Goal: Information Seeking & Learning: Learn about a topic

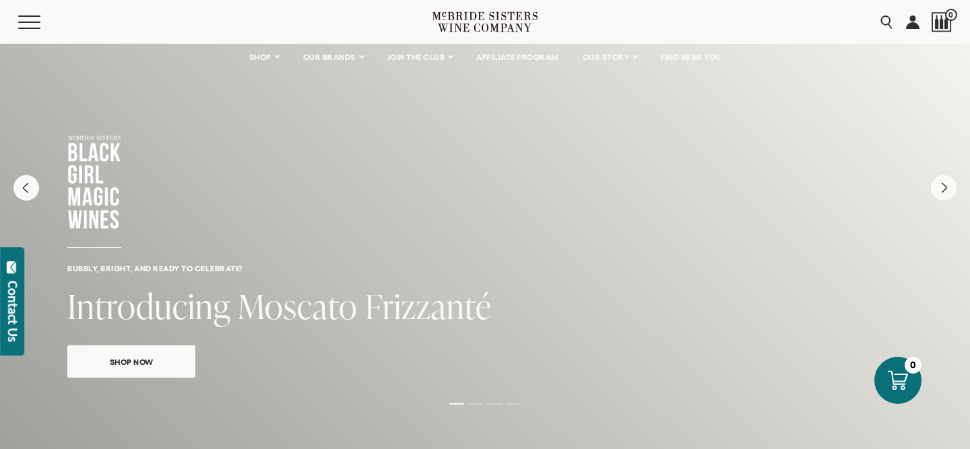
scroll to position [59, 0]
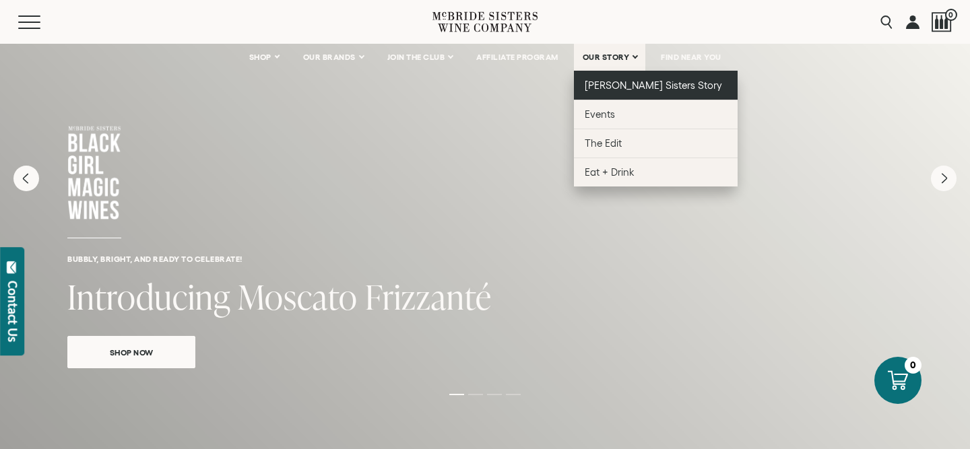
click at [620, 82] on span "[PERSON_NAME] Sisters Story" at bounding box center [654, 84] width 138 height 11
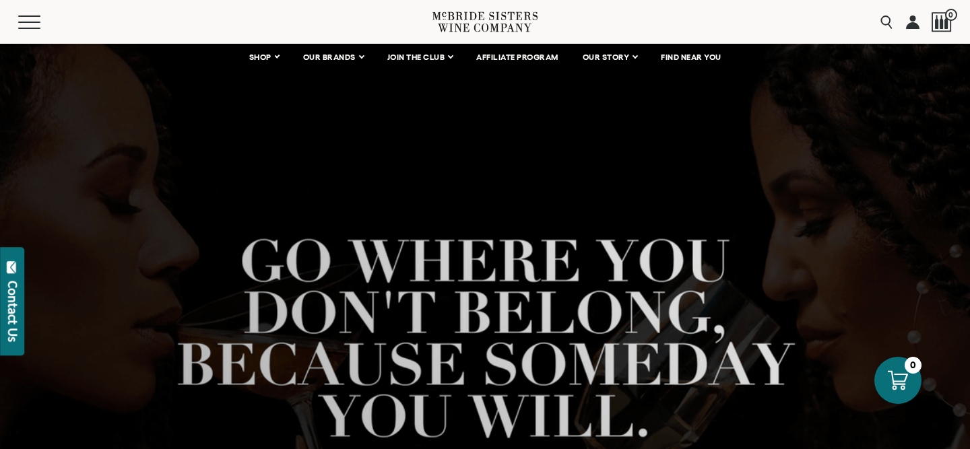
scroll to position [162, 0]
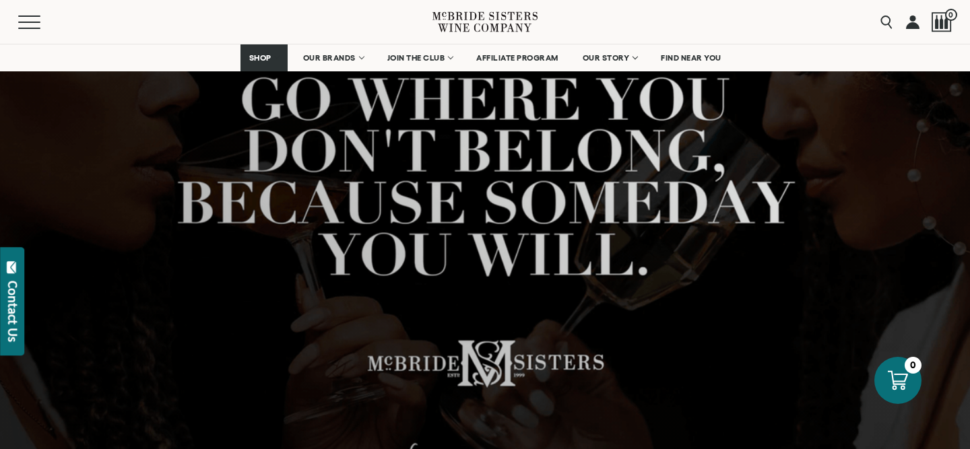
click at [555, 195] on div at bounding box center [485, 204] width 970 height 647
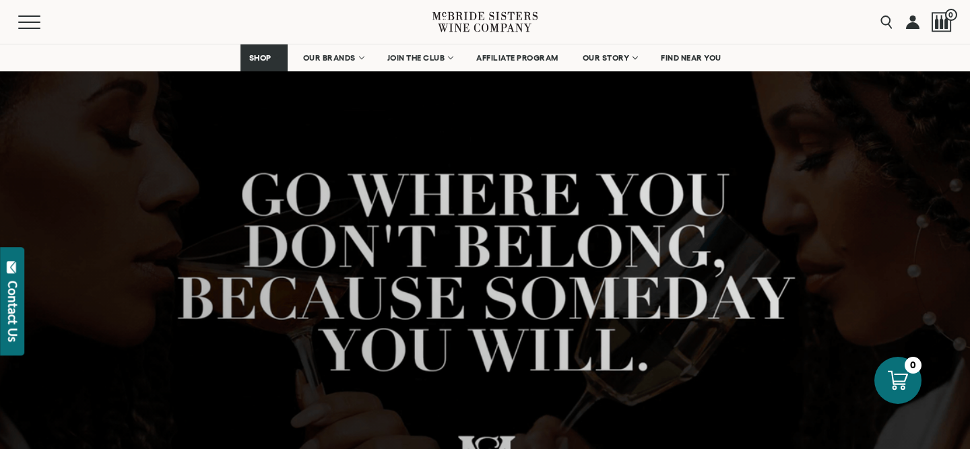
scroll to position [138, 0]
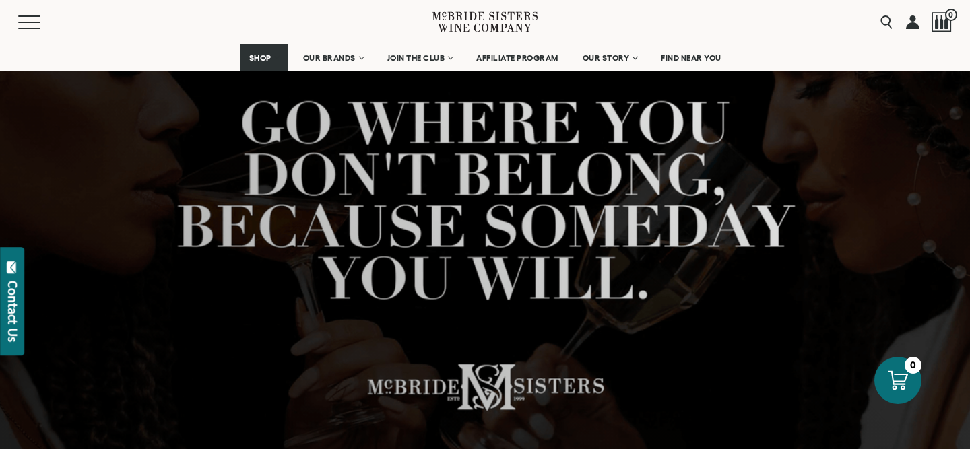
click at [498, 220] on div at bounding box center [485, 228] width 970 height 647
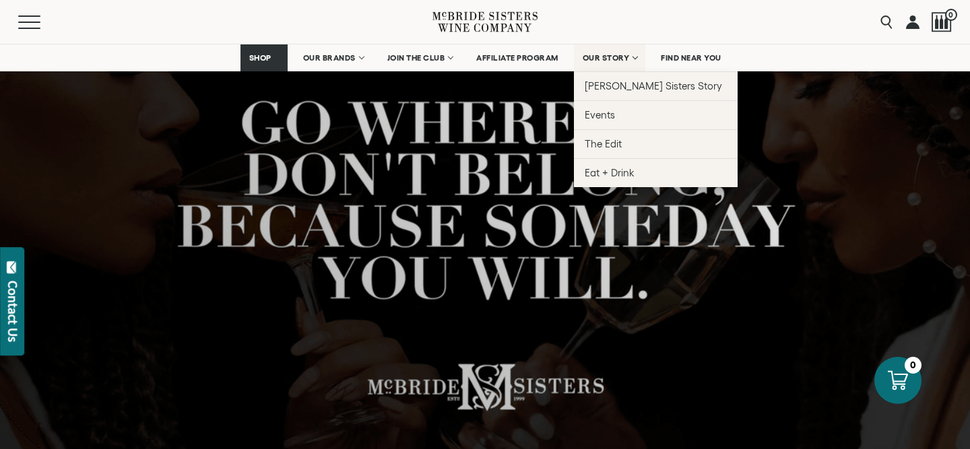
click at [597, 57] on span "OUR STORY" at bounding box center [606, 57] width 47 height 9
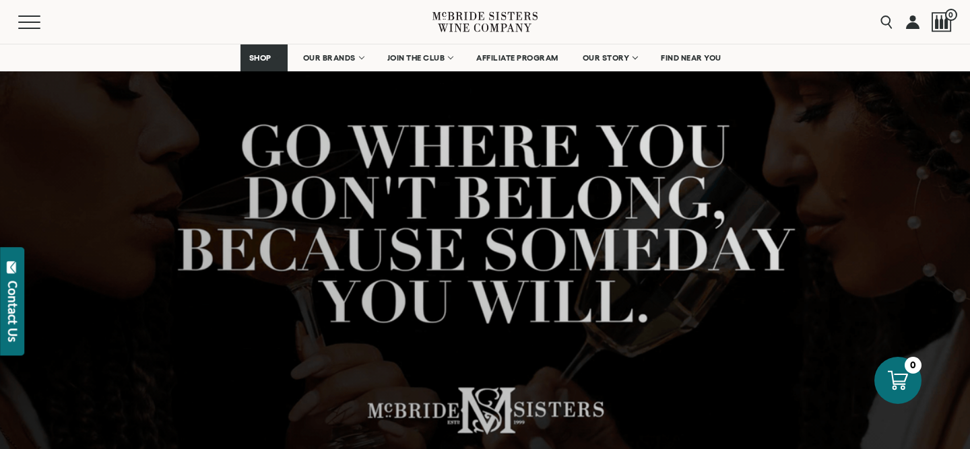
scroll to position [111, 0]
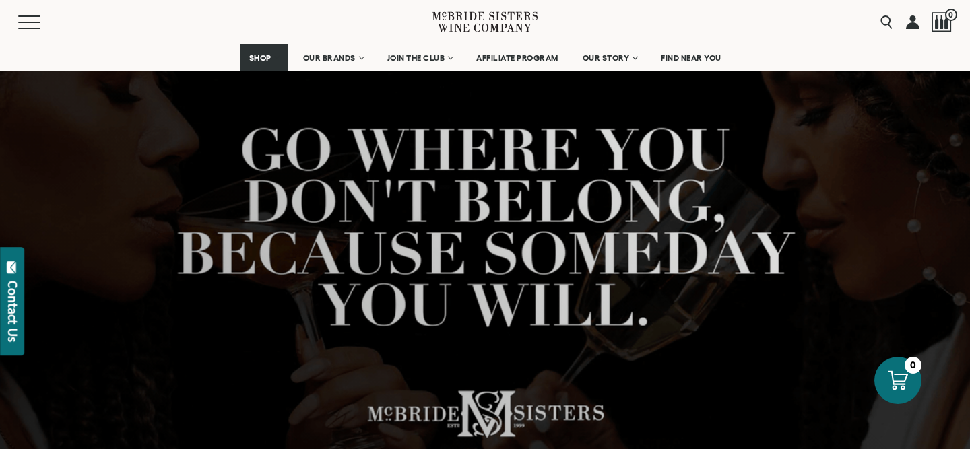
click at [797, 264] on div at bounding box center [485, 255] width 970 height 647
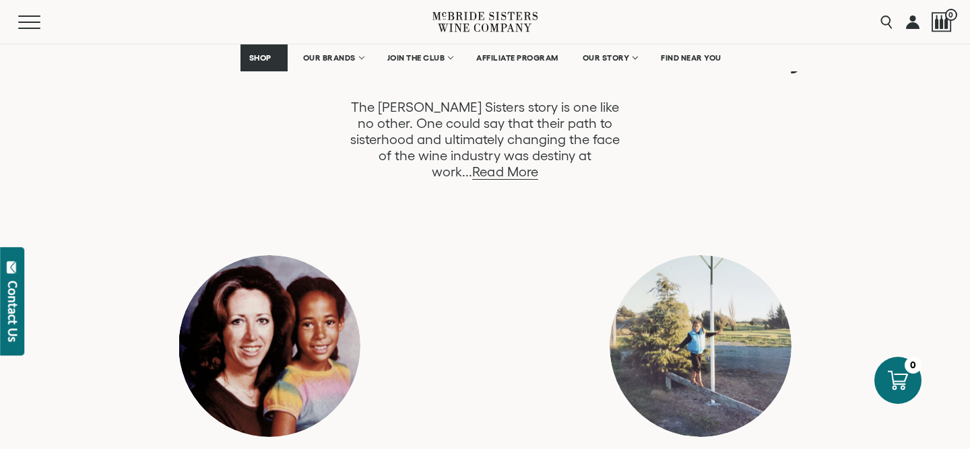
scroll to position [764, 0]
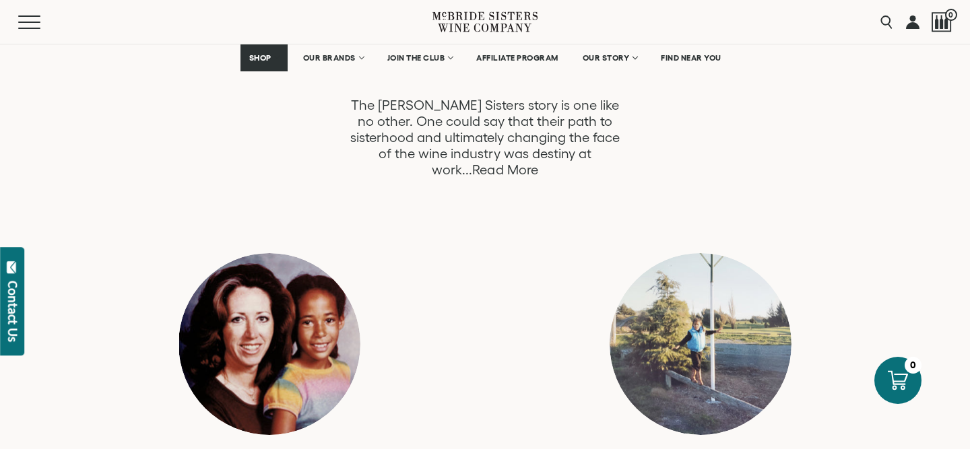
click at [537, 162] on link "Read More" at bounding box center [504, 169] width 65 height 15
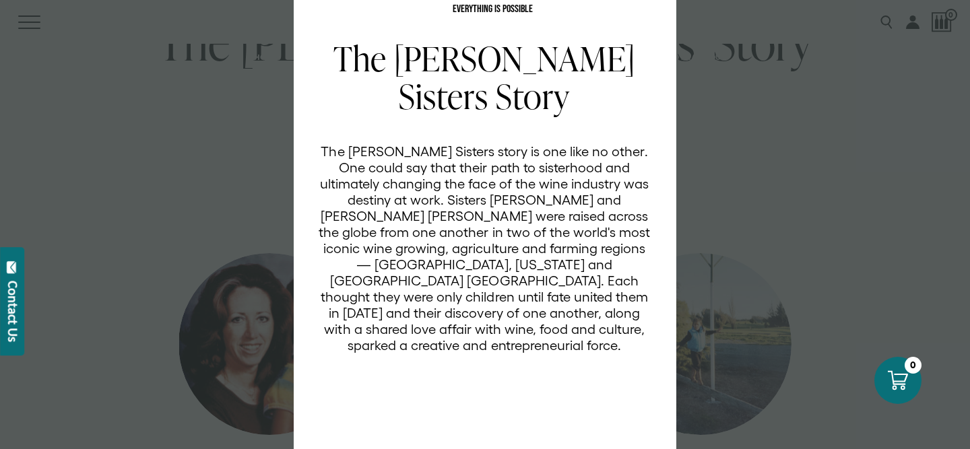
scroll to position [112, 0]
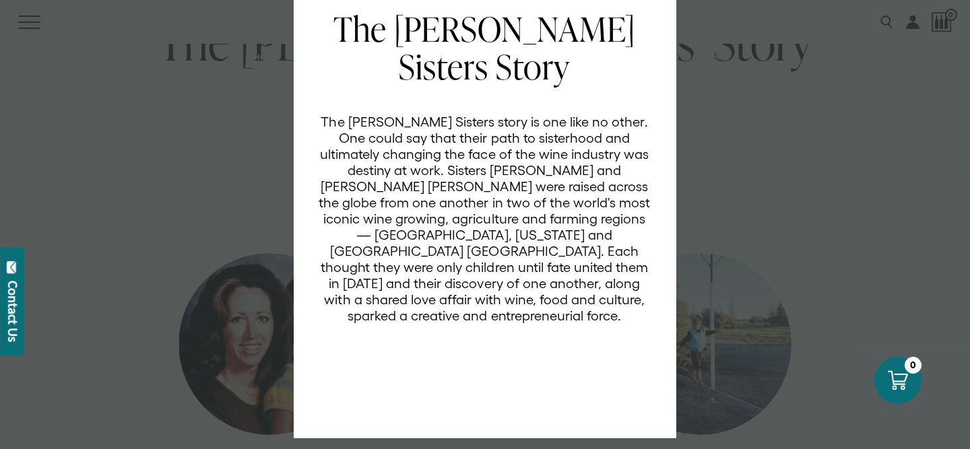
click at [810, 271] on div "EVERYTHING IS POSSIBLE The McBride Sisters Story The McBride Sisters story is o…" at bounding box center [485, 224] width 970 height 449
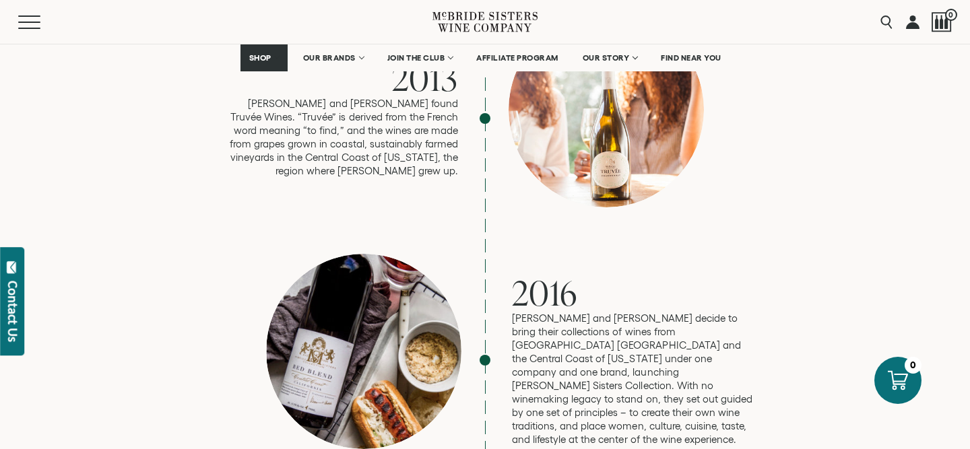
scroll to position [2180, 0]
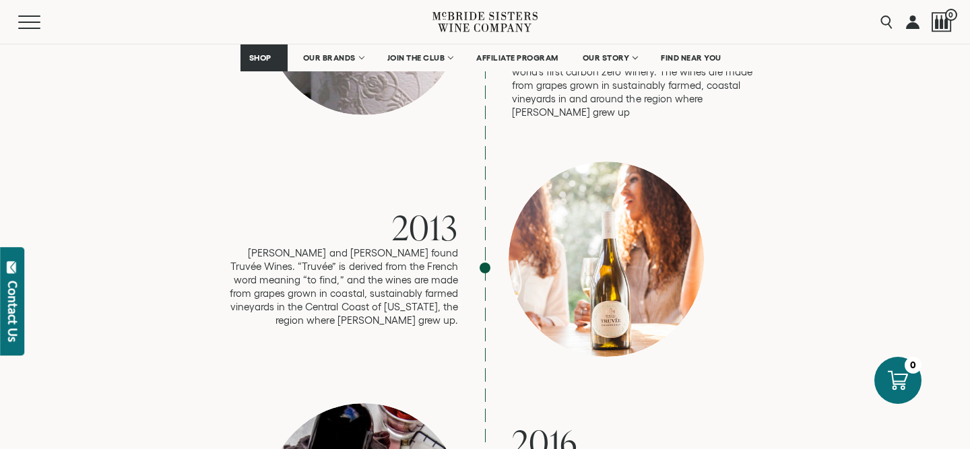
scroll to position [1786, 0]
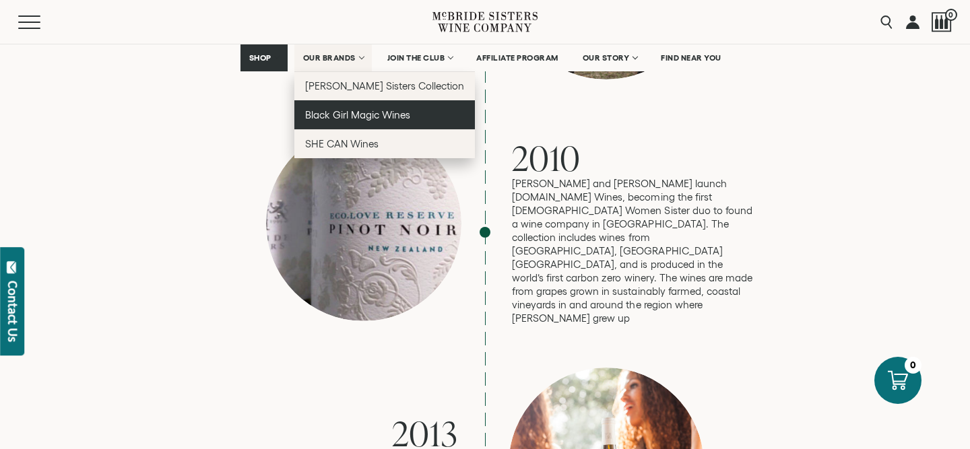
click at [363, 106] on link "Black Girl Magic Wines" at bounding box center [384, 114] width 181 height 29
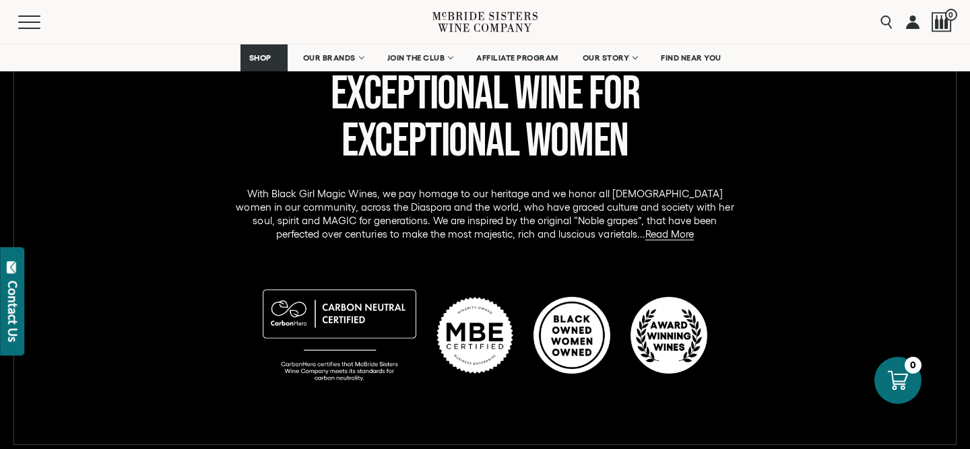
scroll to position [644, 0]
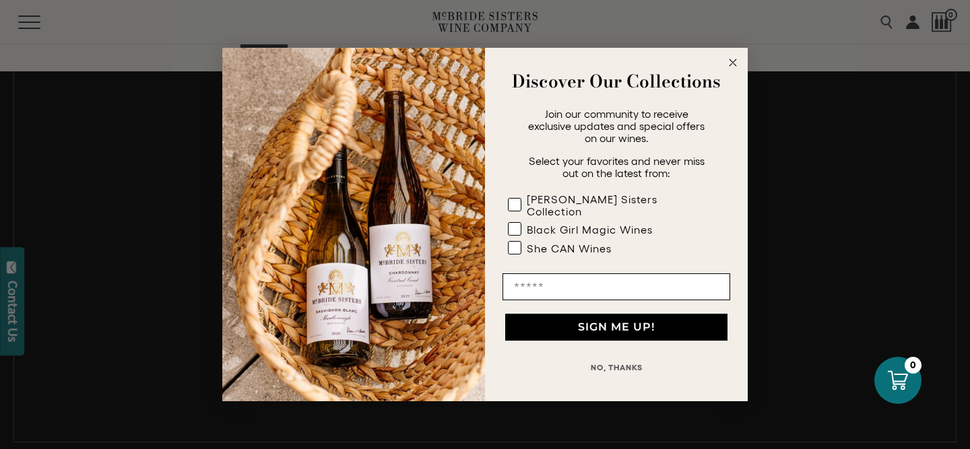
click at [732, 61] on circle "Close dialog" at bounding box center [732, 62] width 15 height 15
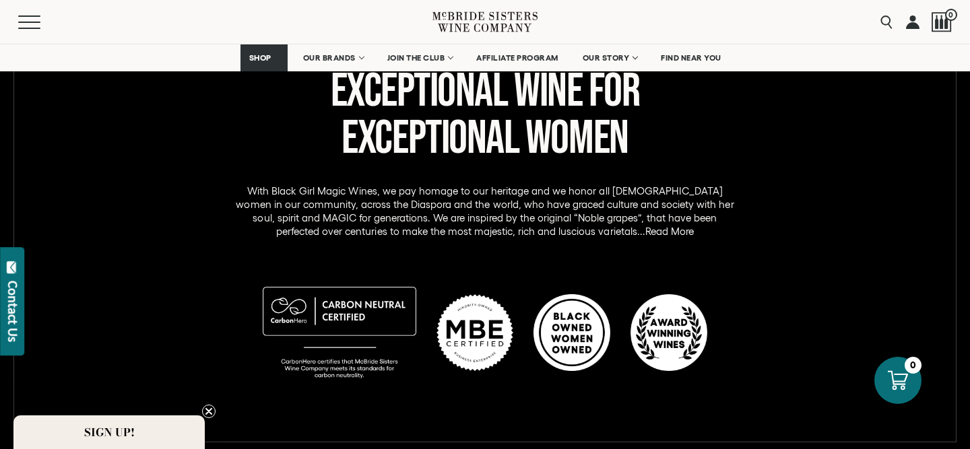
click at [645, 230] on link "Read More" at bounding box center [669, 232] width 48 height 12
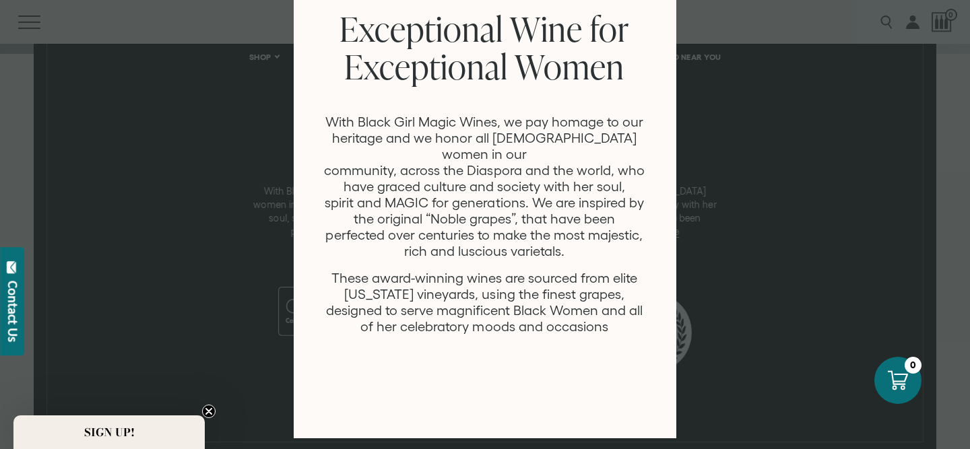
scroll to position [110, 0]
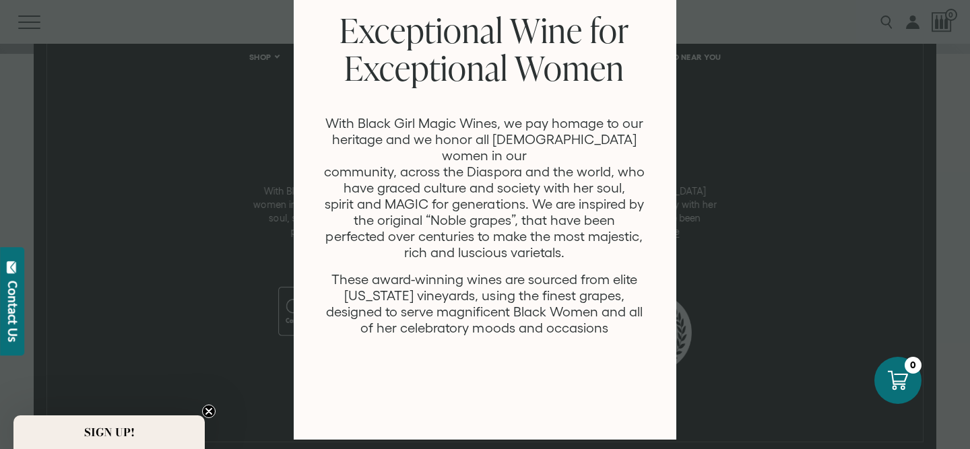
click at [234, 258] on div "WINE LIKE YOU Exceptional Wine for Exceptional Women With Black Girl Magic Wine…" at bounding box center [485, 224] width 970 height 449
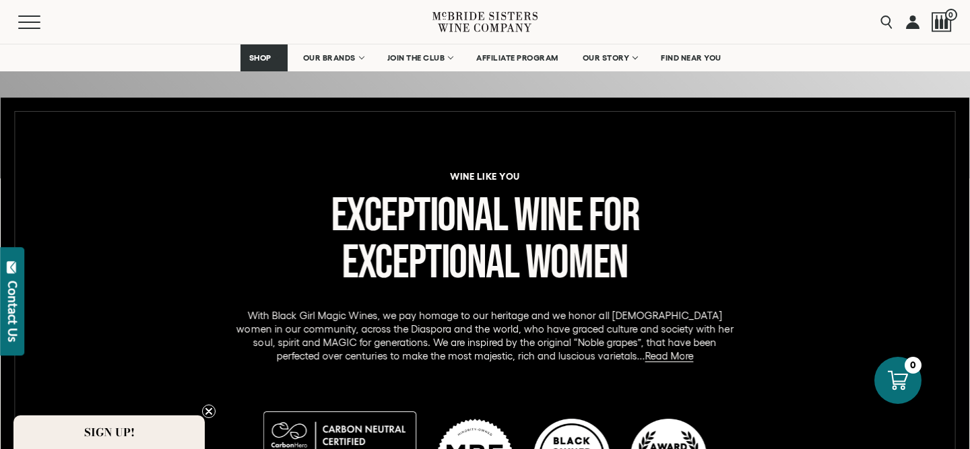
scroll to position [517, 0]
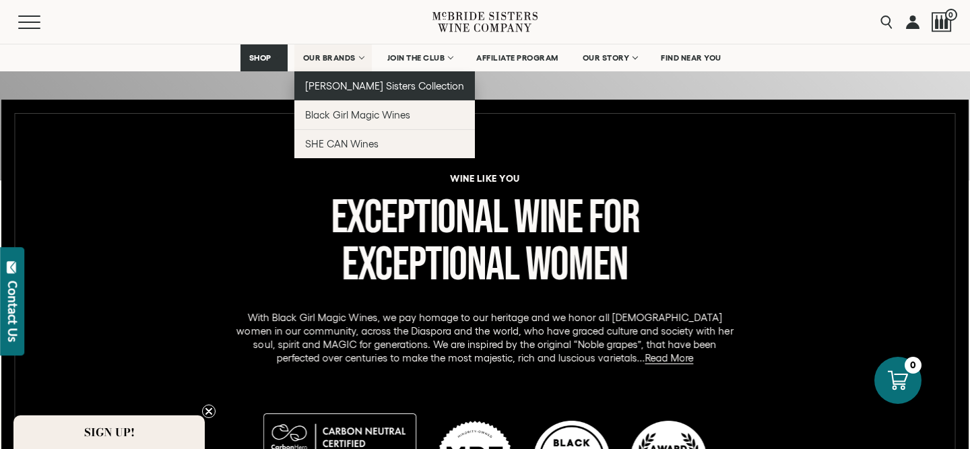
click at [341, 82] on span "[PERSON_NAME] Sisters Collection" at bounding box center [385, 85] width 160 height 11
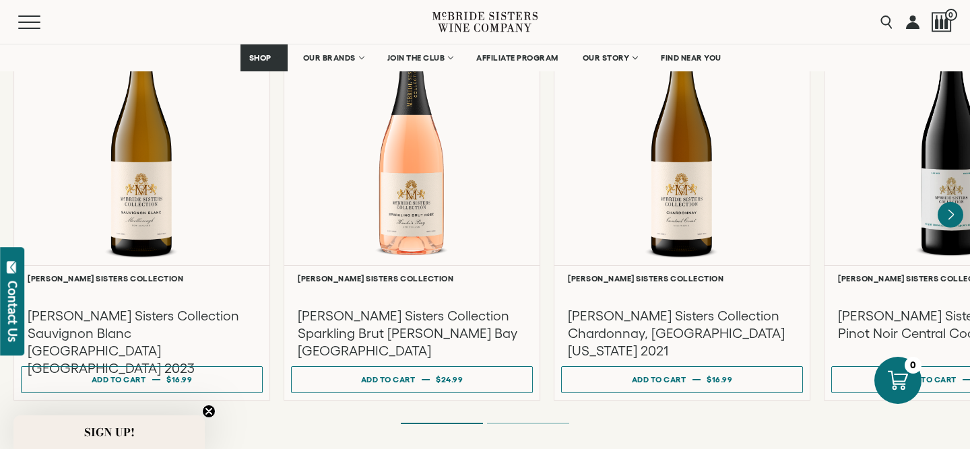
scroll to position [1216, 0]
click at [953, 210] on icon "Next" at bounding box center [950, 215] width 5 height 11
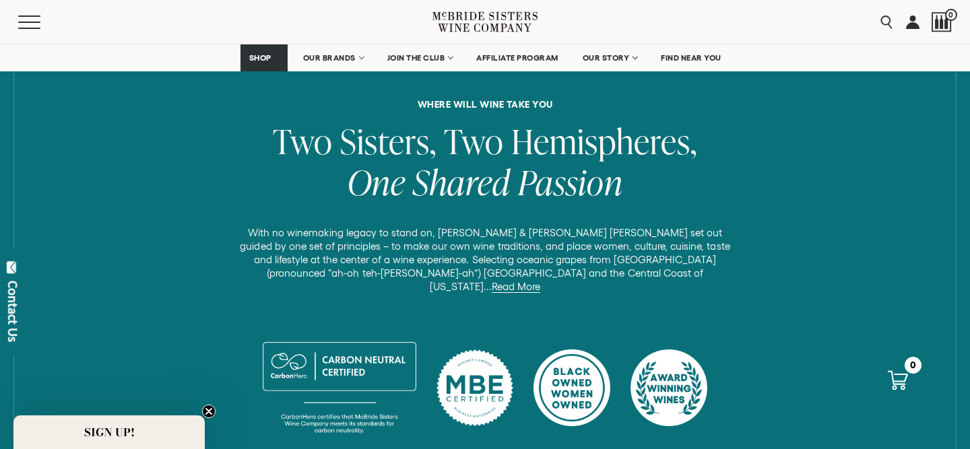
scroll to position [532, 0]
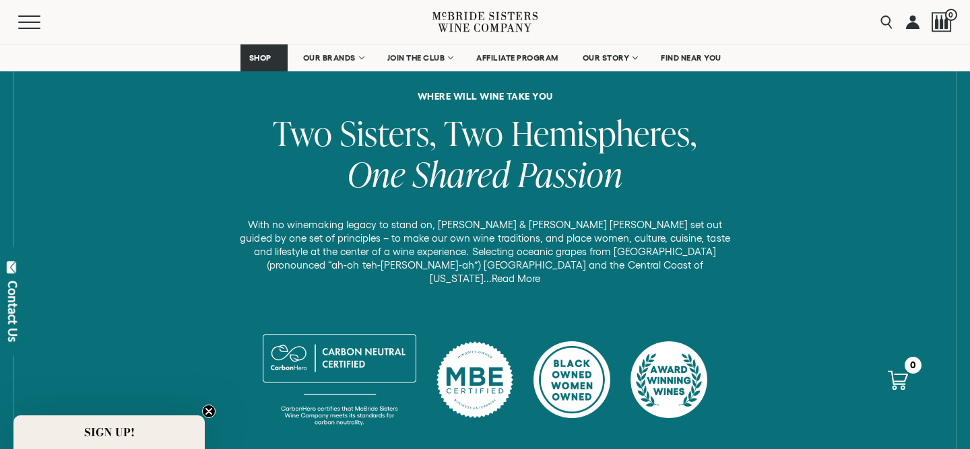
click at [540, 273] on link "Read More" at bounding box center [516, 279] width 48 height 12
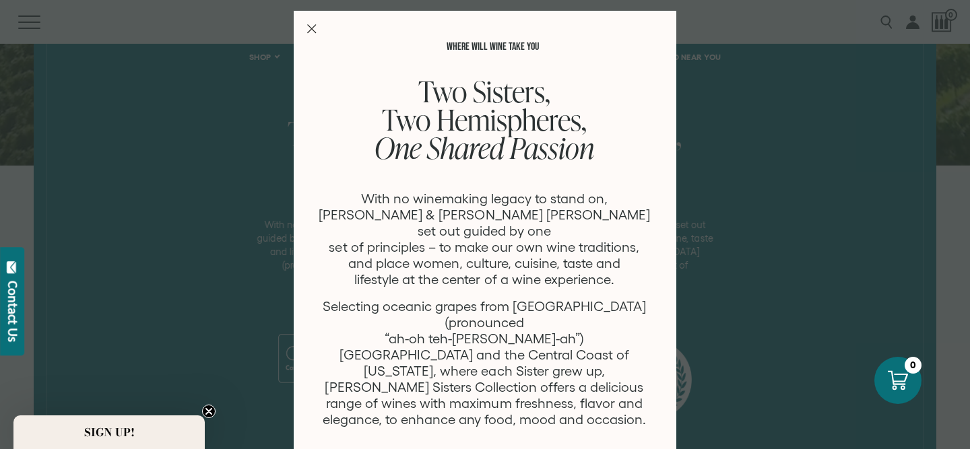
scroll to position [112, 0]
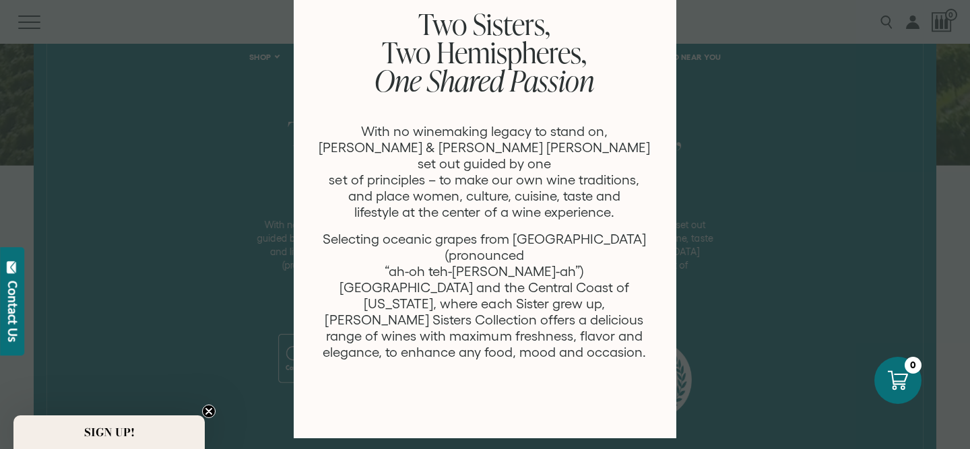
click at [234, 331] on div "WHERE WILL WINE TAKE YOU Two Sisters, Two Hemispheres, One Shared Passion With …" at bounding box center [485, 224] width 970 height 449
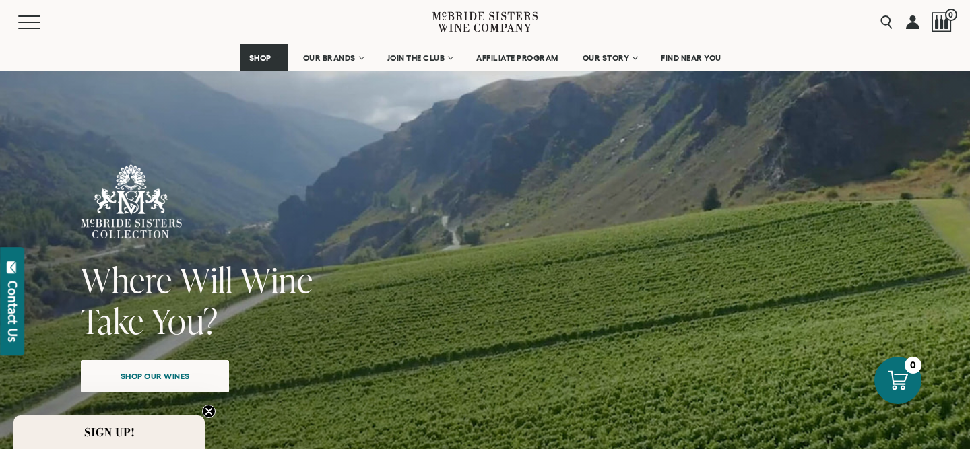
scroll to position [133, 0]
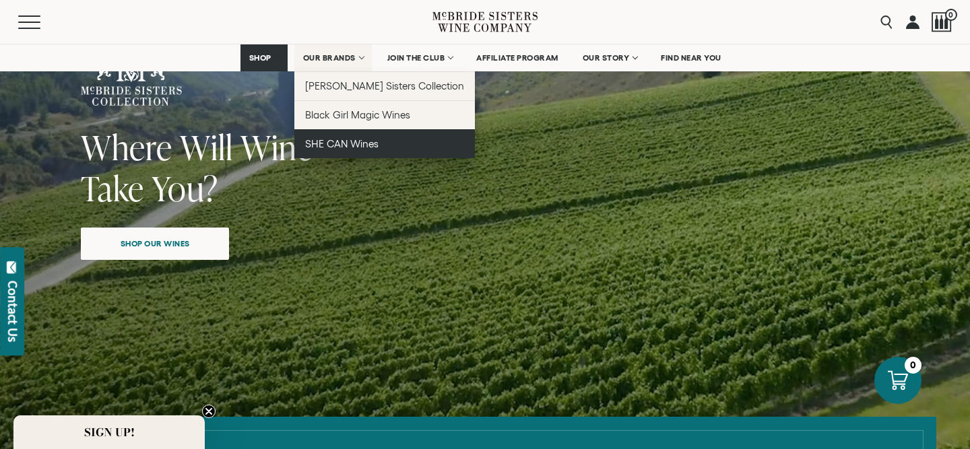
click at [360, 143] on span "SHE CAN Wines" at bounding box center [341, 143] width 73 height 11
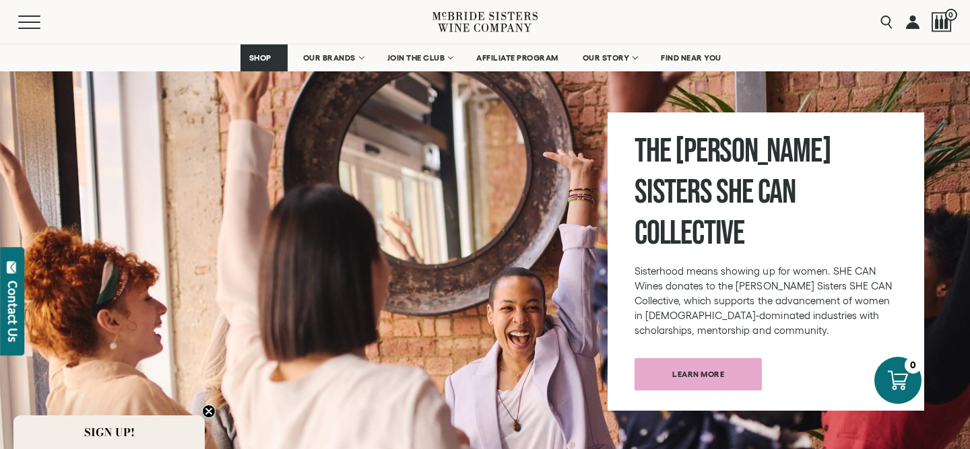
scroll to position [1256, 0]
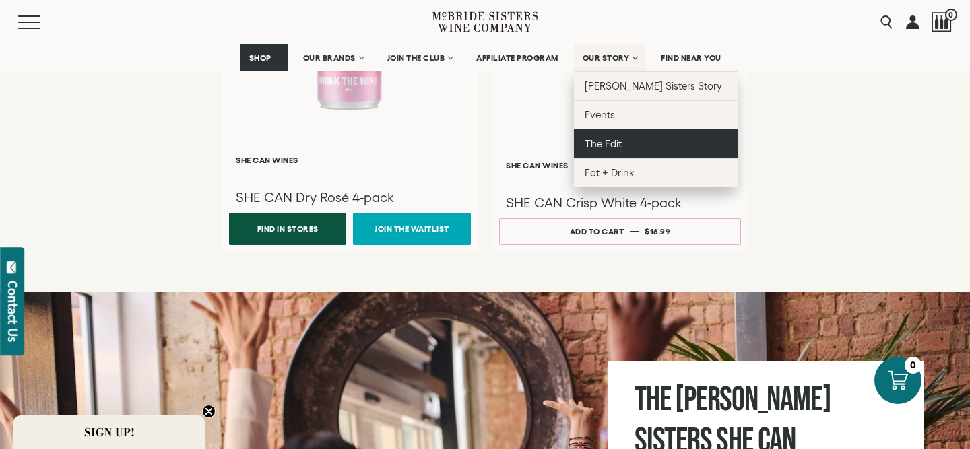
click at [611, 147] on span "The Edit" at bounding box center [603, 143] width 37 height 11
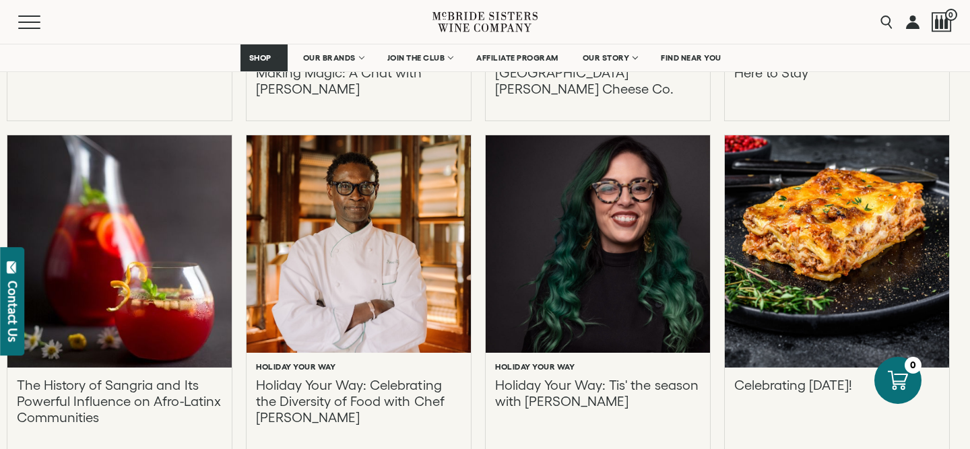
scroll to position [2284, 0]
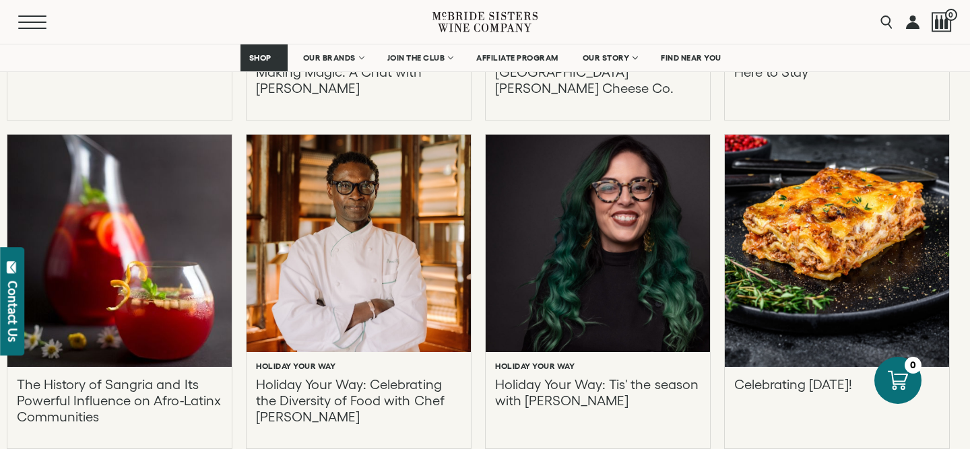
click at [33, 23] on button "Menu" at bounding box center [42, 21] width 48 height 13
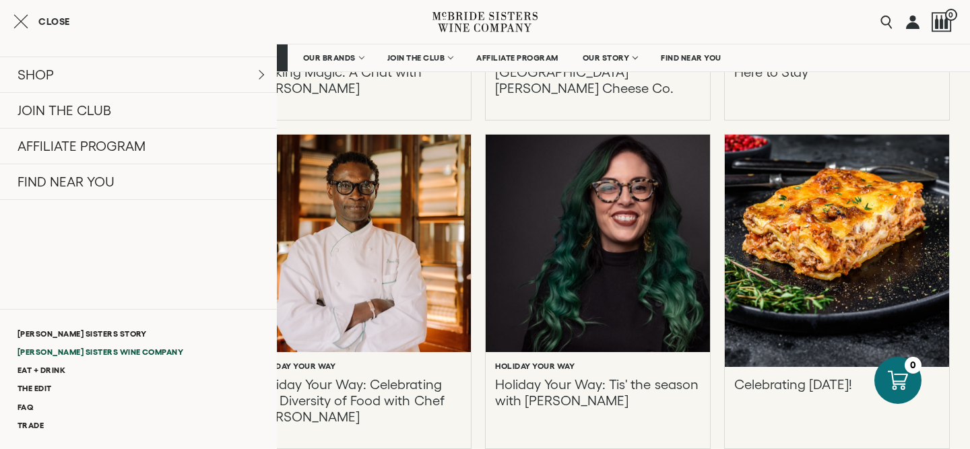
click at [111, 352] on link "[PERSON_NAME] Sisters Wine Company" at bounding box center [138, 352] width 277 height 18
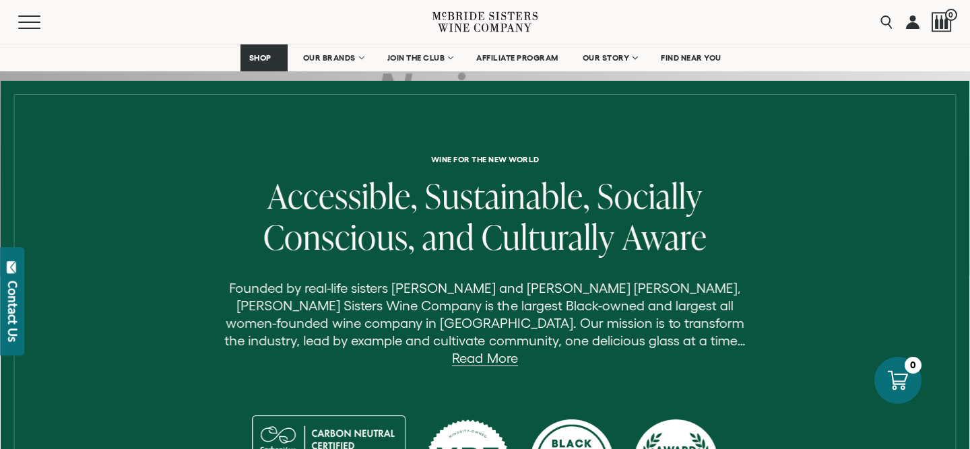
scroll to position [370, 0]
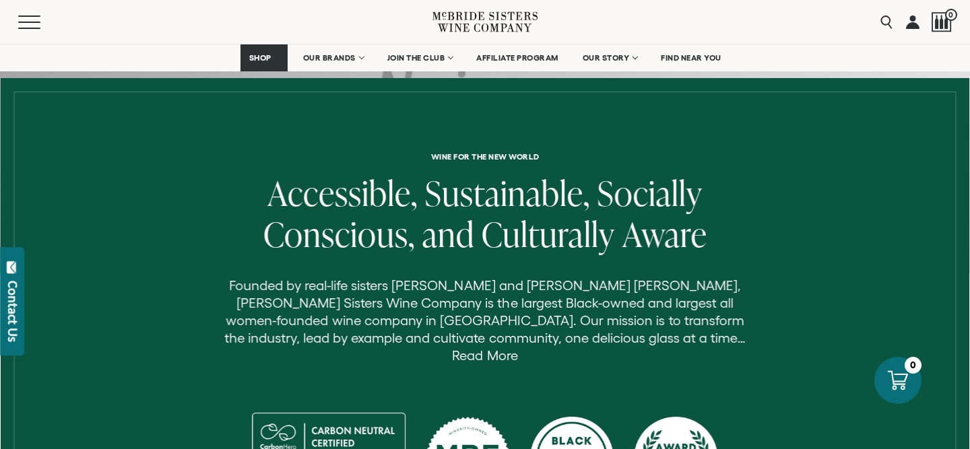
click at [517, 348] on link "Read More" at bounding box center [484, 355] width 65 height 15
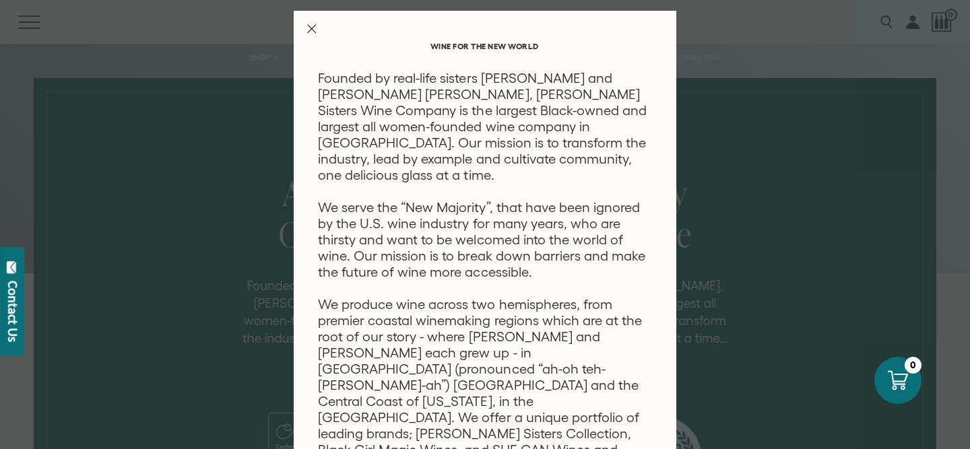
click at [805, 251] on div "Wine for the new world Founded by real-life sisters [PERSON_NAME] and [PERSON_N…" at bounding box center [485, 224] width 970 height 449
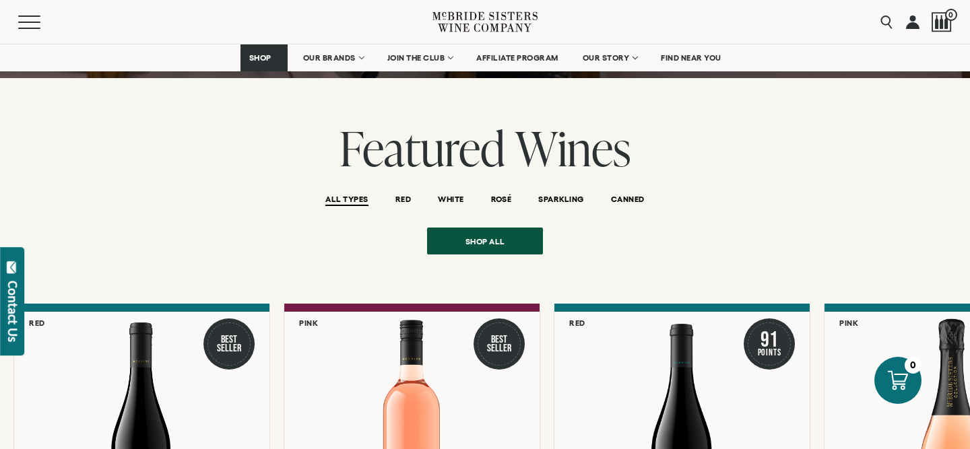
scroll to position [1592, 0]
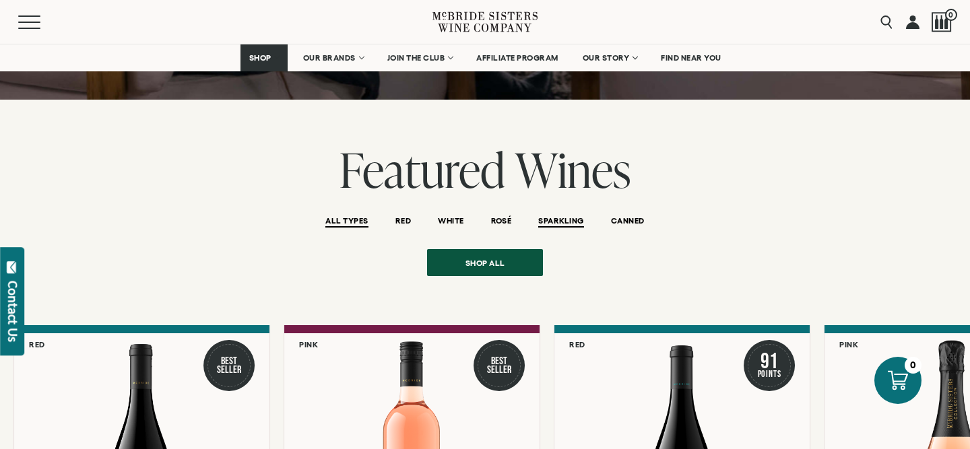
click at [567, 216] on span "SPARKLING" at bounding box center [560, 221] width 45 height 11
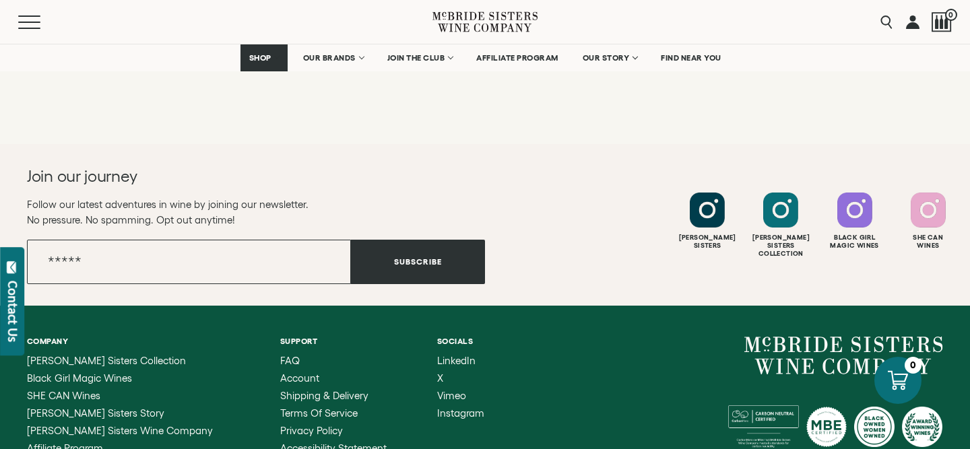
scroll to position [2371, 0]
